Goal: Task Accomplishment & Management: Manage account settings

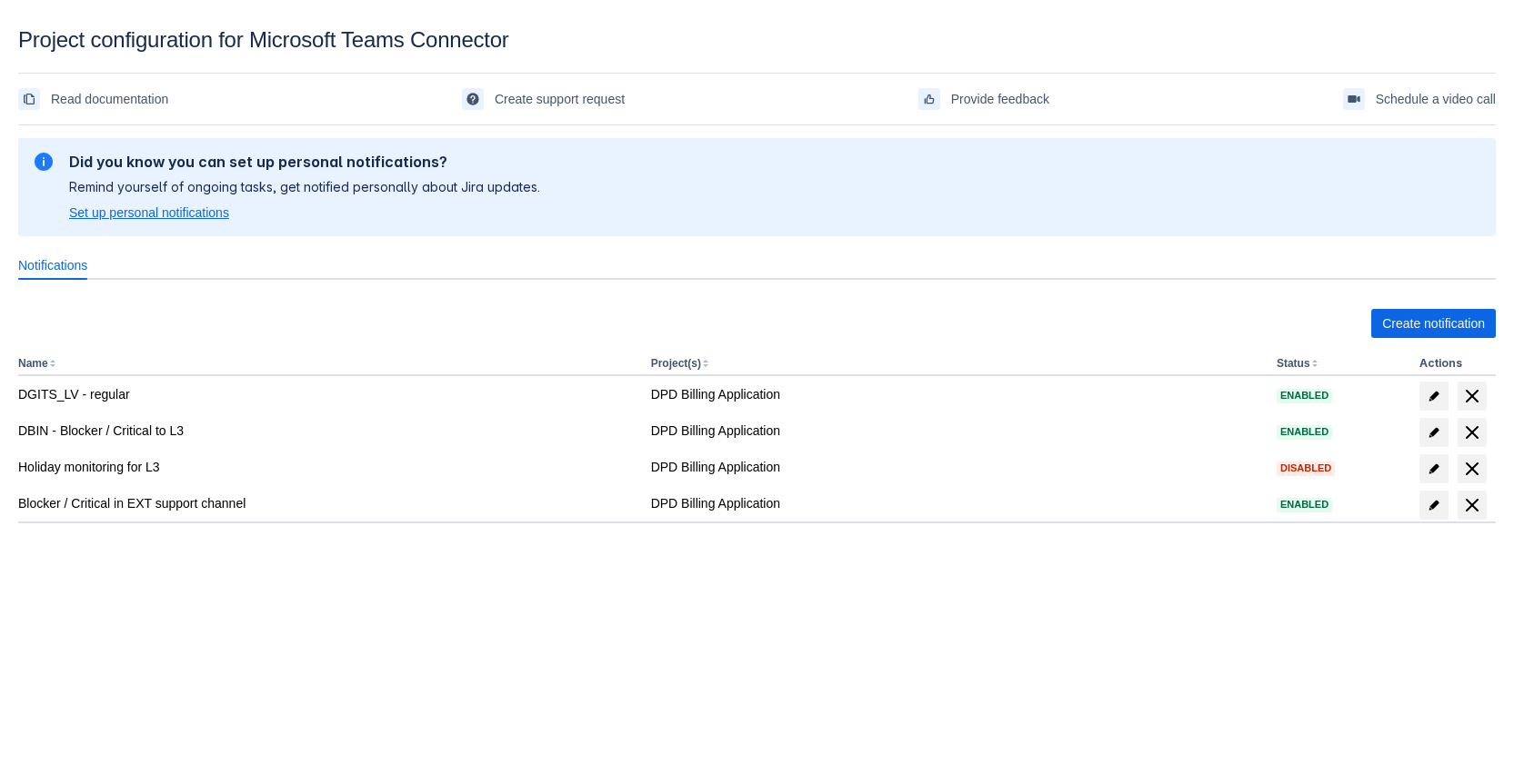
click at [144, 216] on span "Set up personal notifications" at bounding box center [148, 212] width 160 height 18
